Goal: Find specific page/section: Find specific page/section

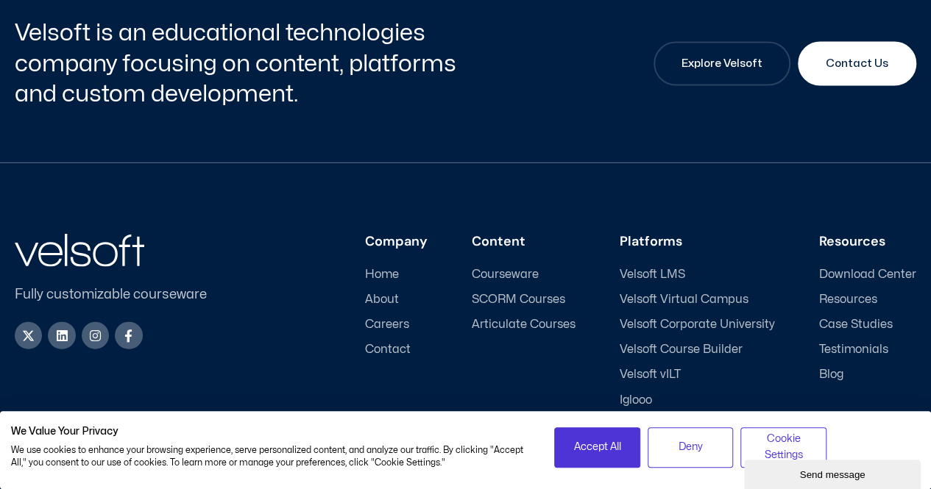
scroll to position [7100, 0]
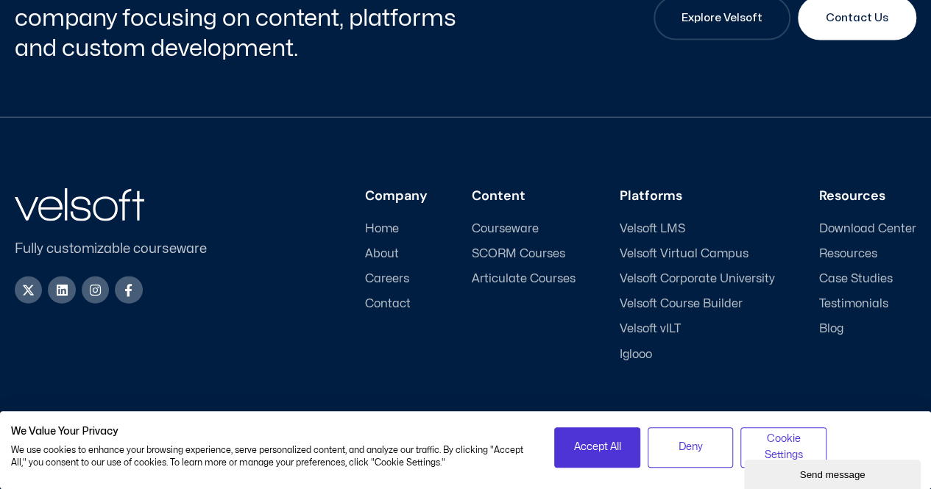
click at [390, 272] on span "Careers" at bounding box center [387, 279] width 44 height 14
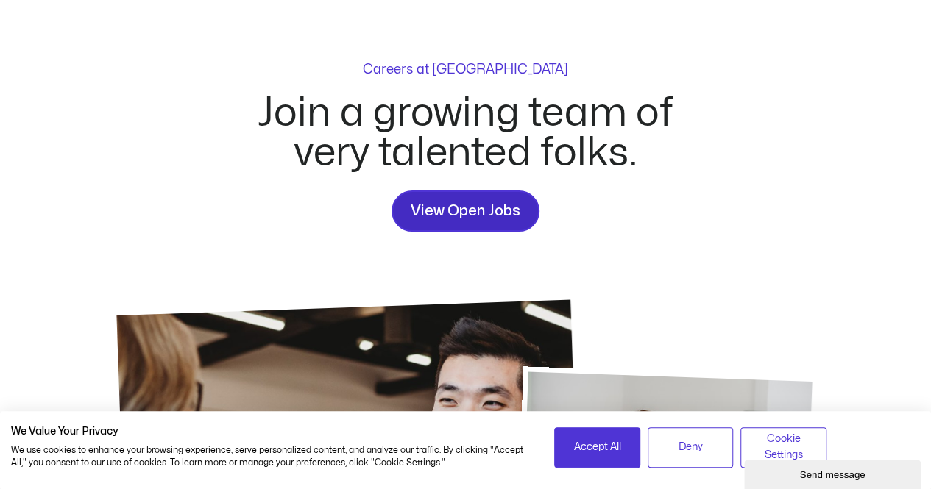
click at [464, 211] on span "View Open Jobs" at bounding box center [466, 211] width 110 height 24
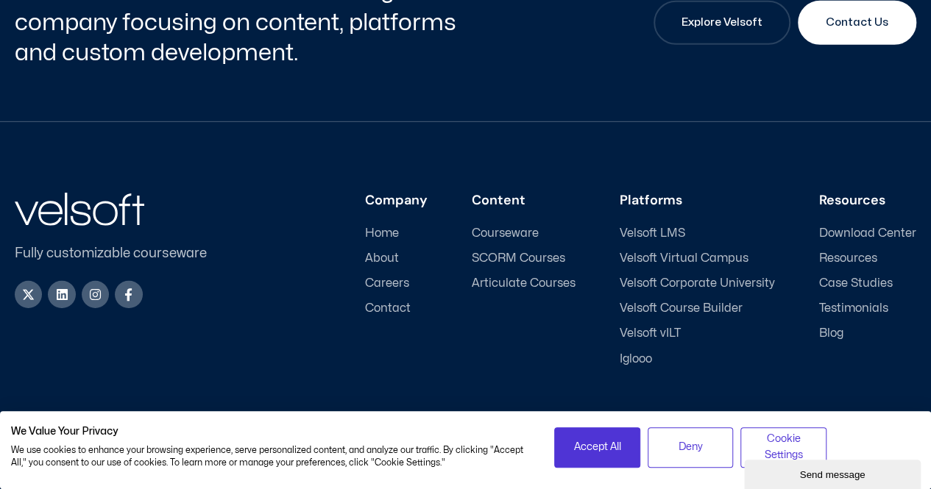
scroll to position [2144, 0]
